Goal: Transaction & Acquisition: Purchase product/service

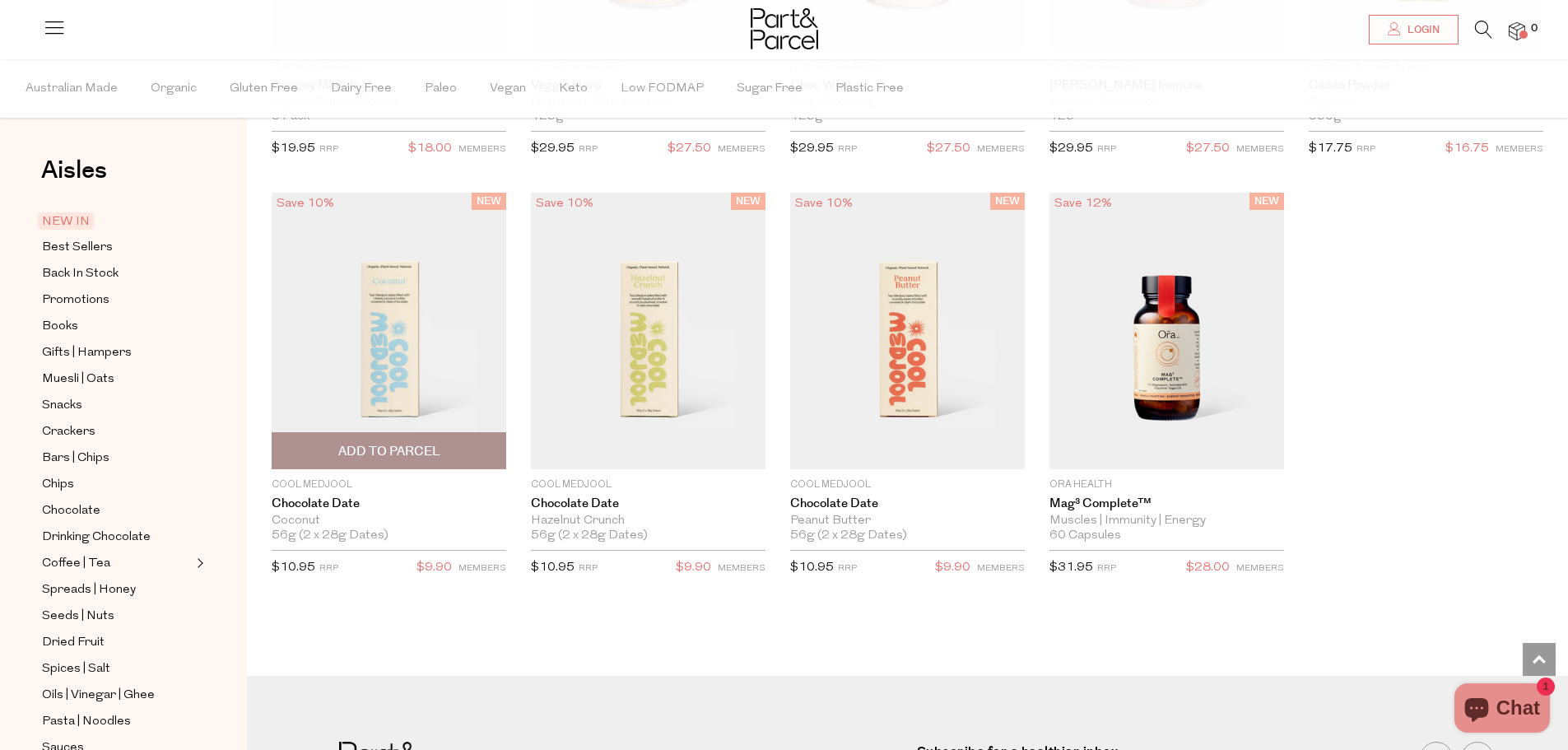
scroll to position [2223, 0]
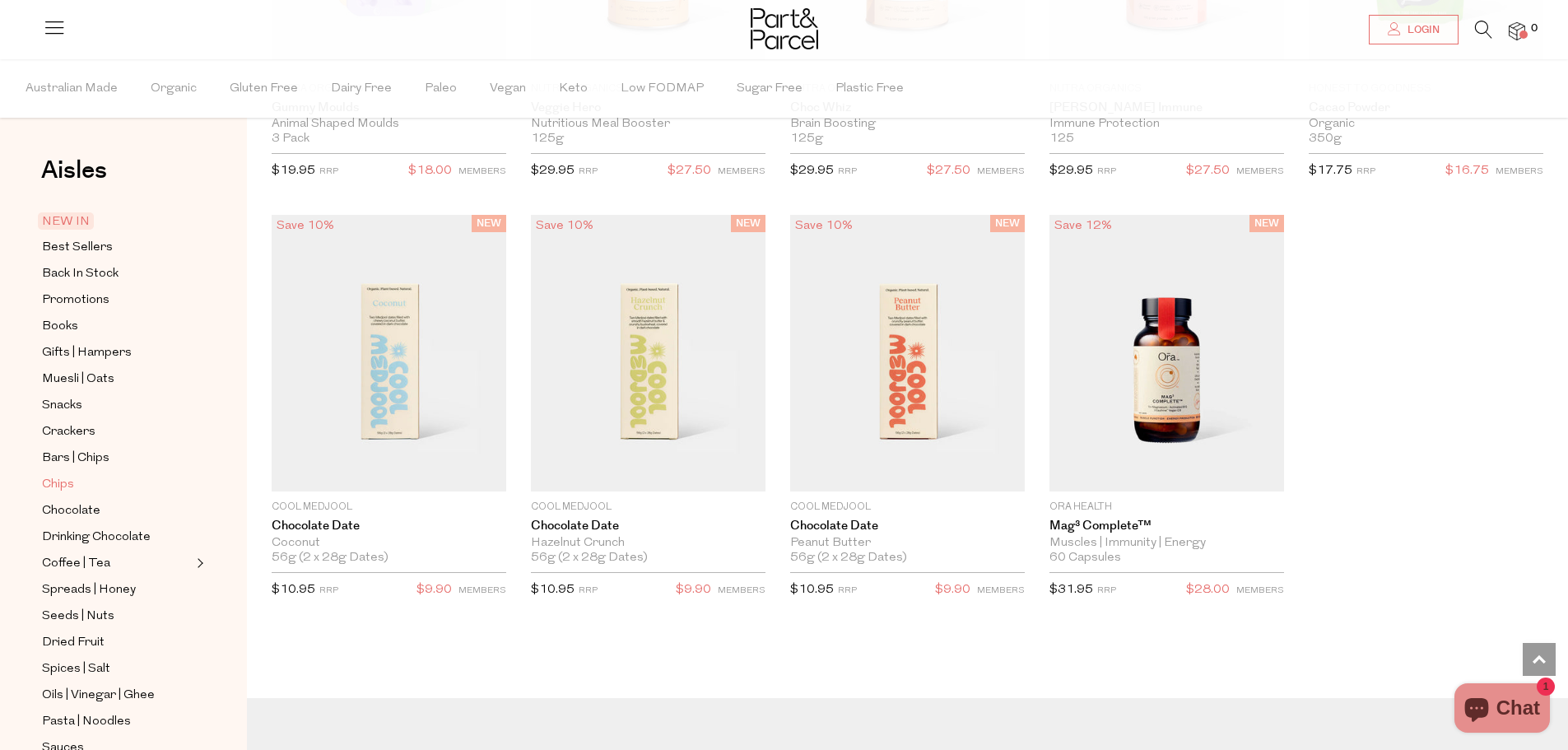
click at [97, 475] on link "Chips" at bounding box center [116, 485] width 150 height 21
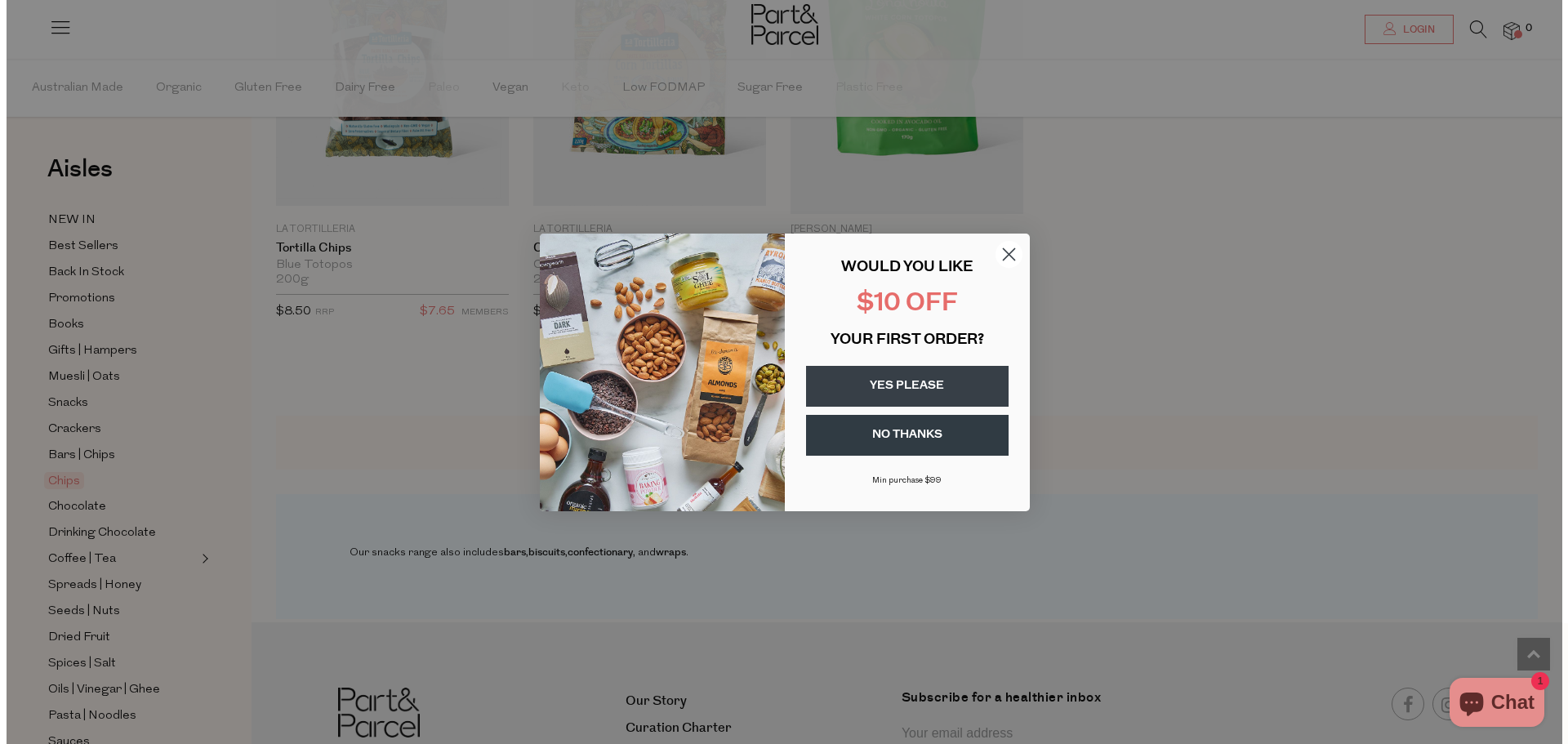
scroll to position [1561, 0]
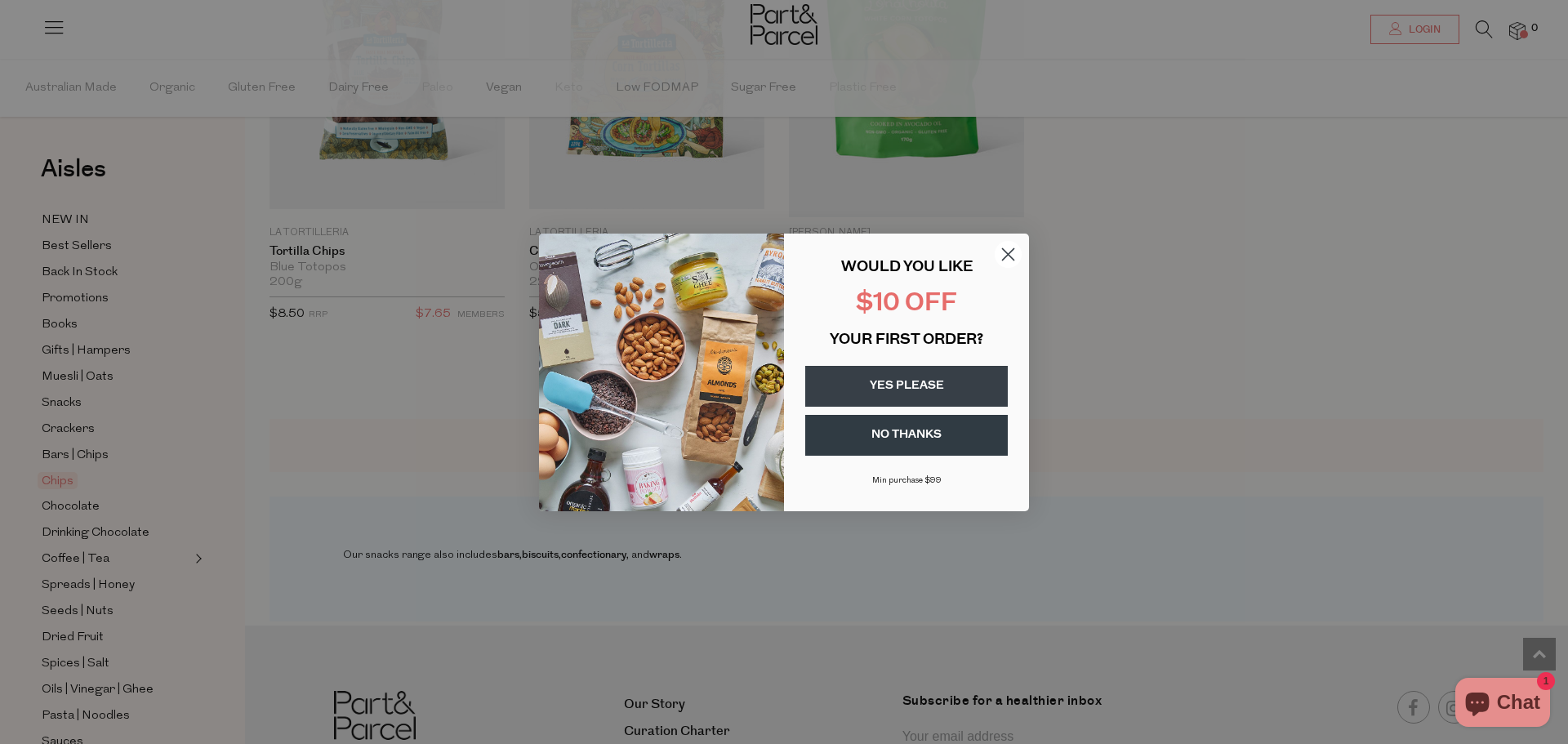
click at [1004, 247] on circle "Close dialog" at bounding box center [1008, 253] width 27 height 27
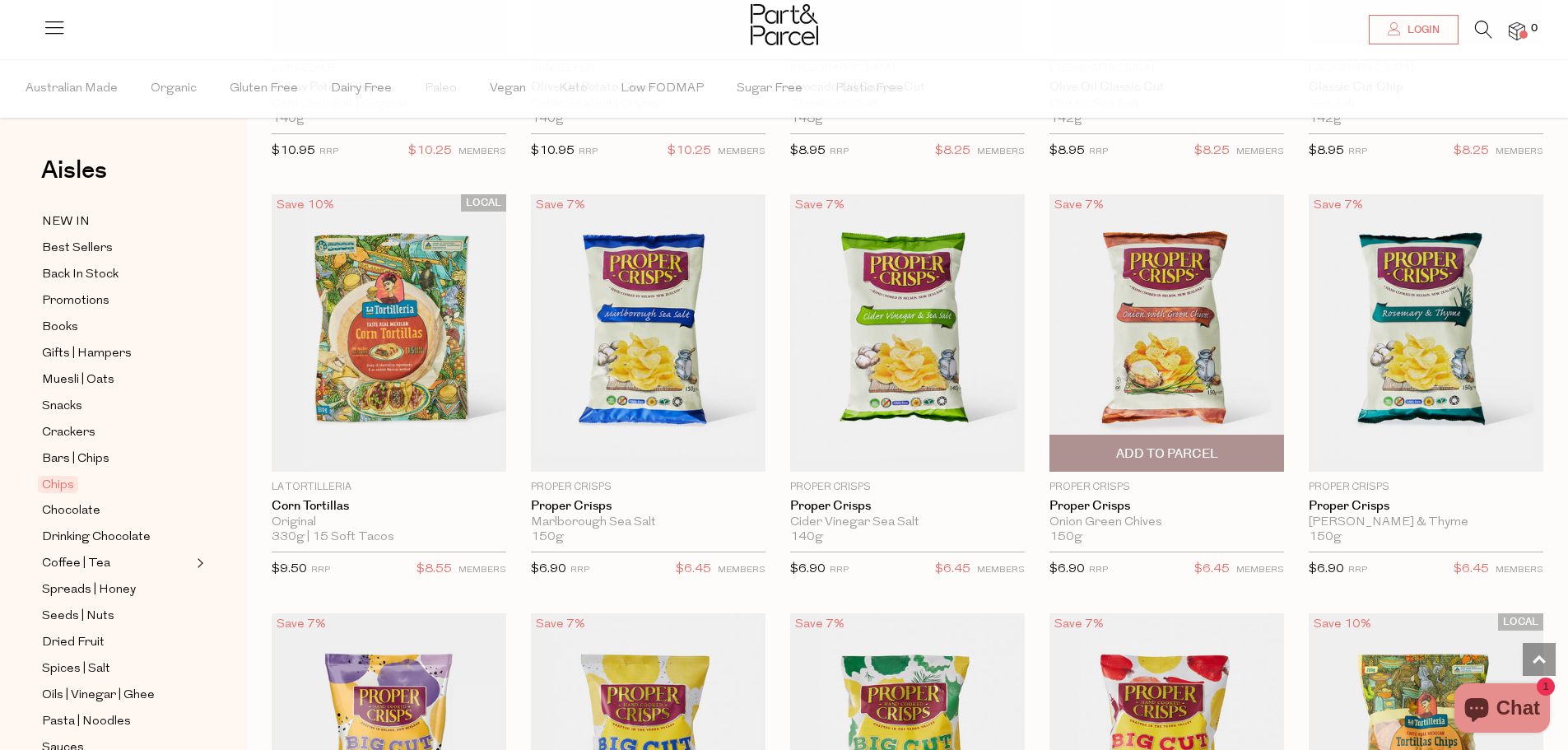
scroll to position [412, 0]
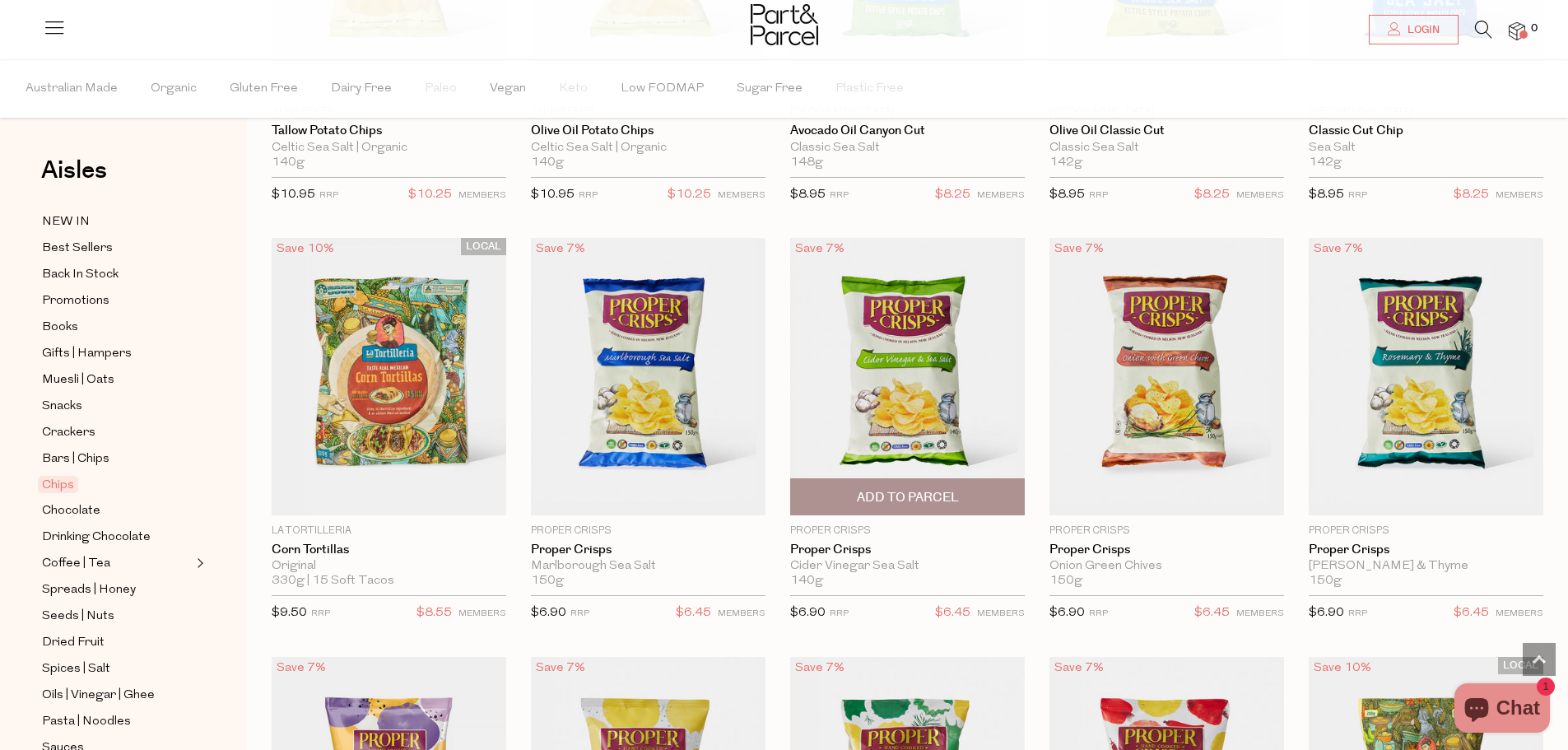
click at [915, 404] on img at bounding box center [907, 376] width 234 height 277
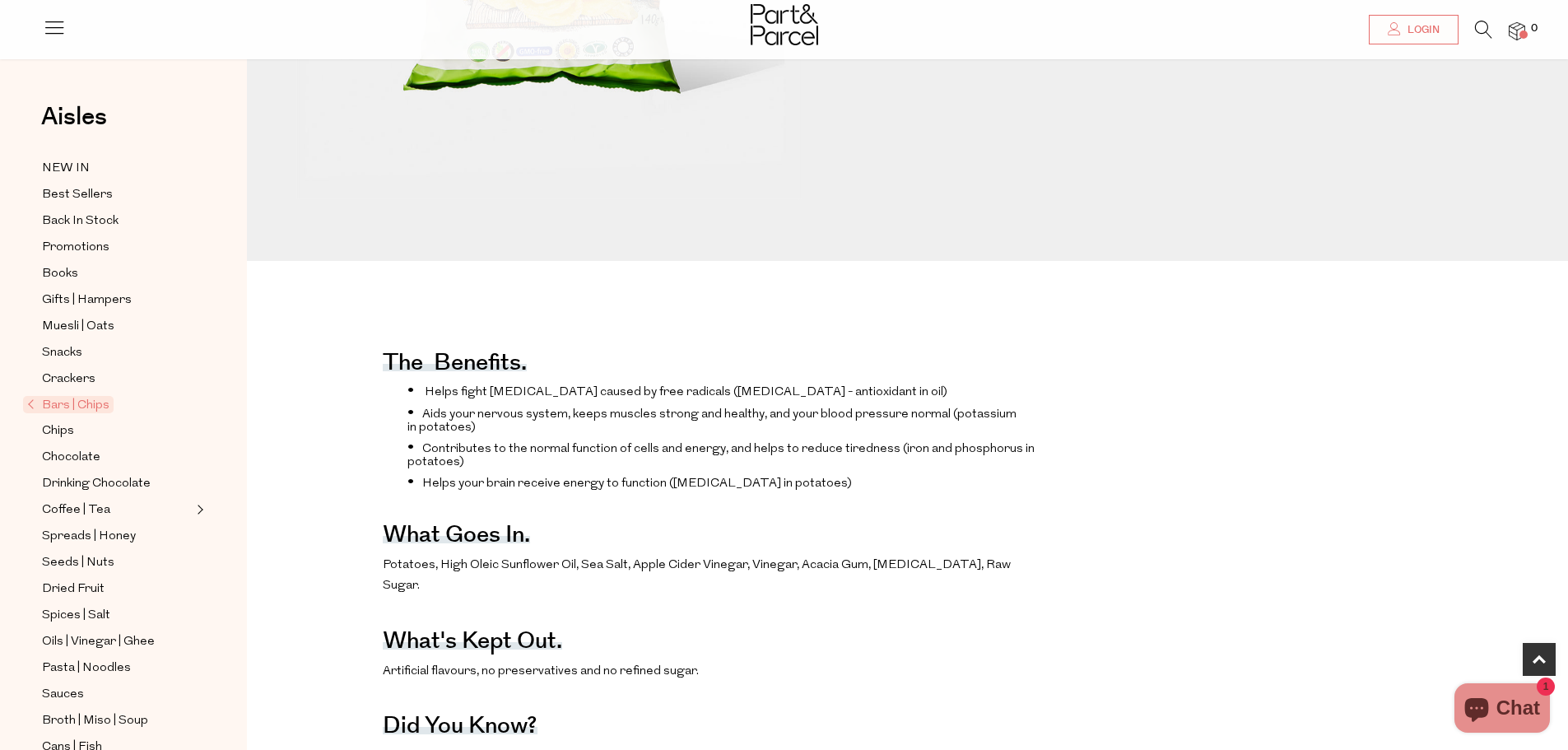
scroll to position [988, 0]
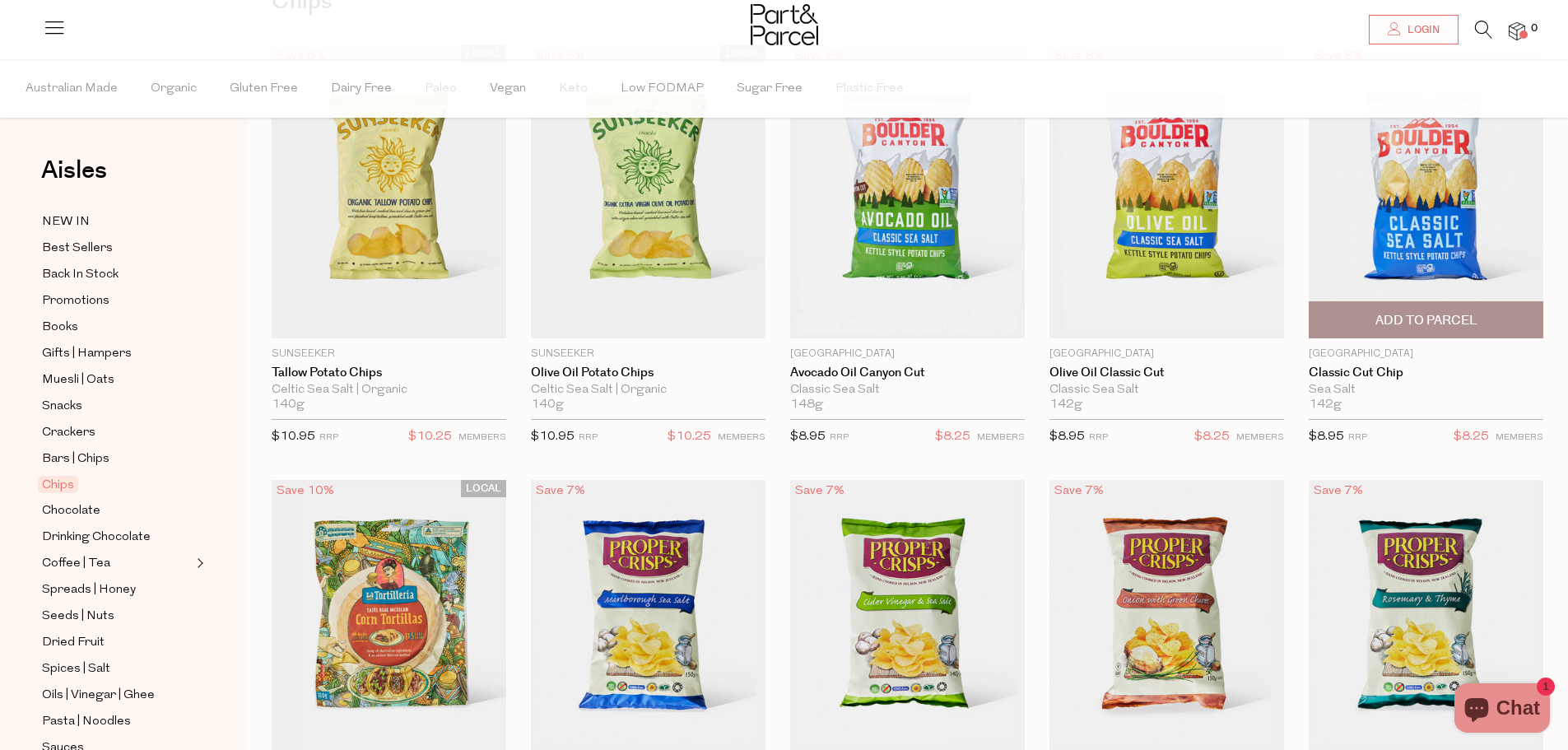
scroll to position [61, 0]
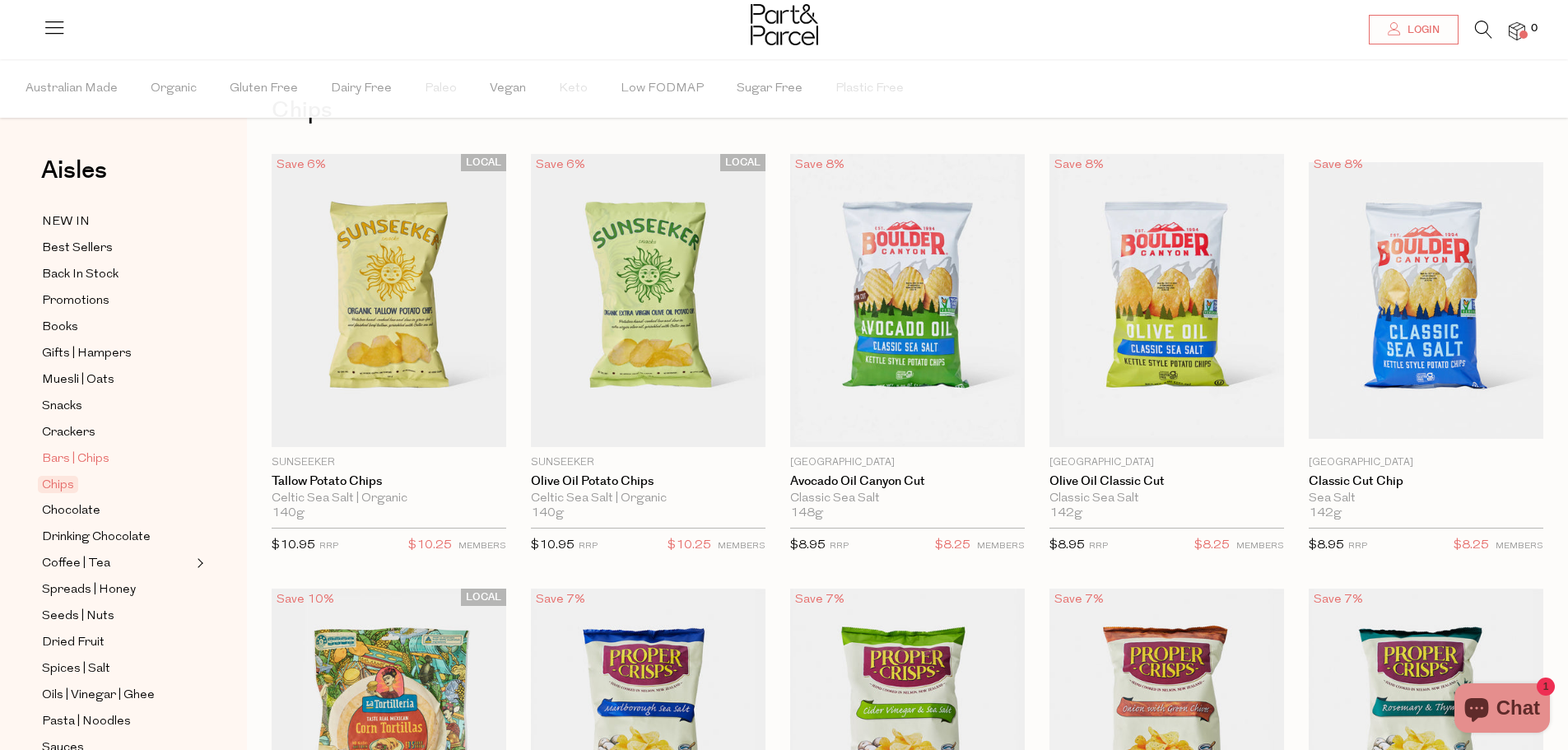
click at [89, 454] on span "Bars | Chips" at bounding box center [75, 460] width 68 height 20
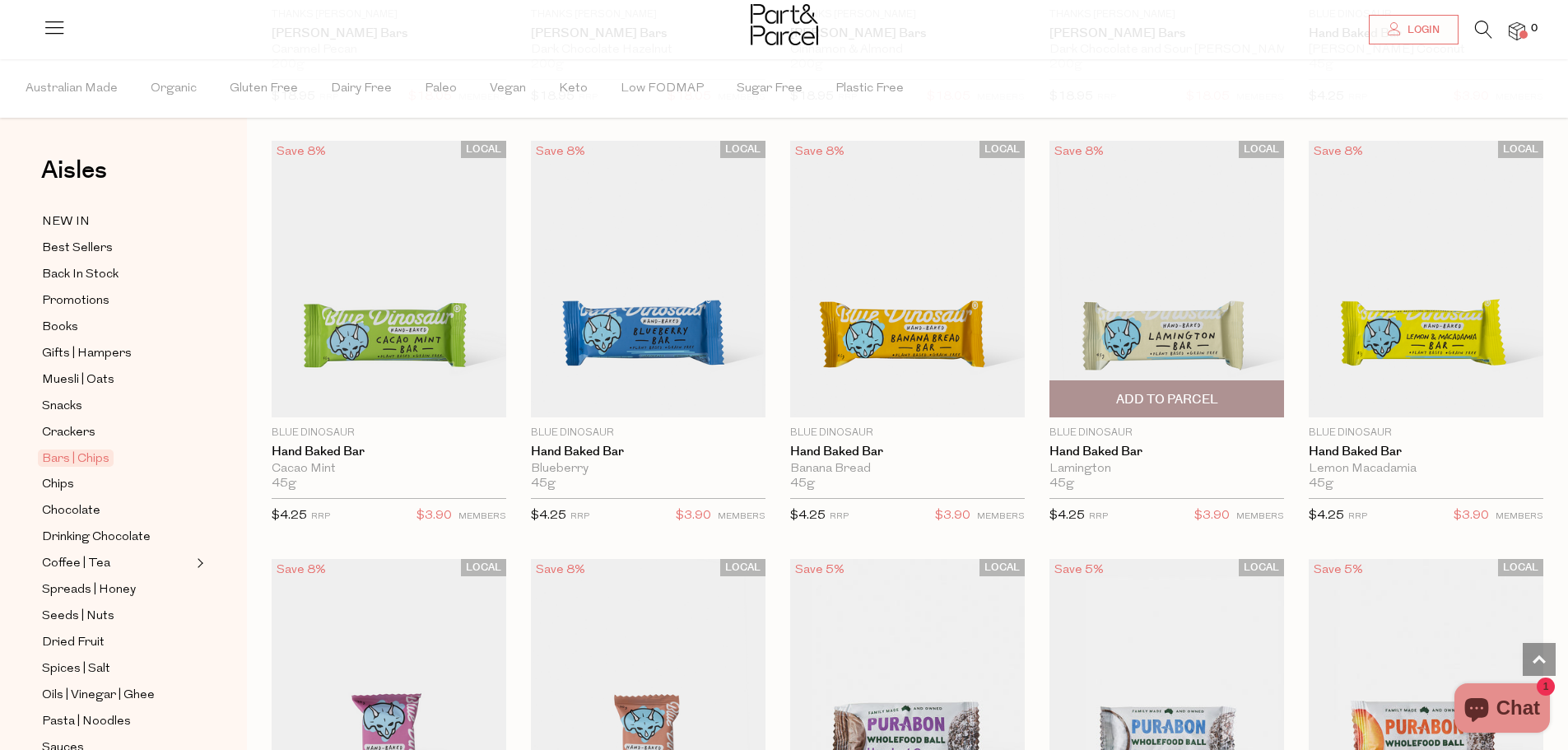
scroll to position [2388, 0]
